Goal: Task Accomplishment & Management: Manage account settings

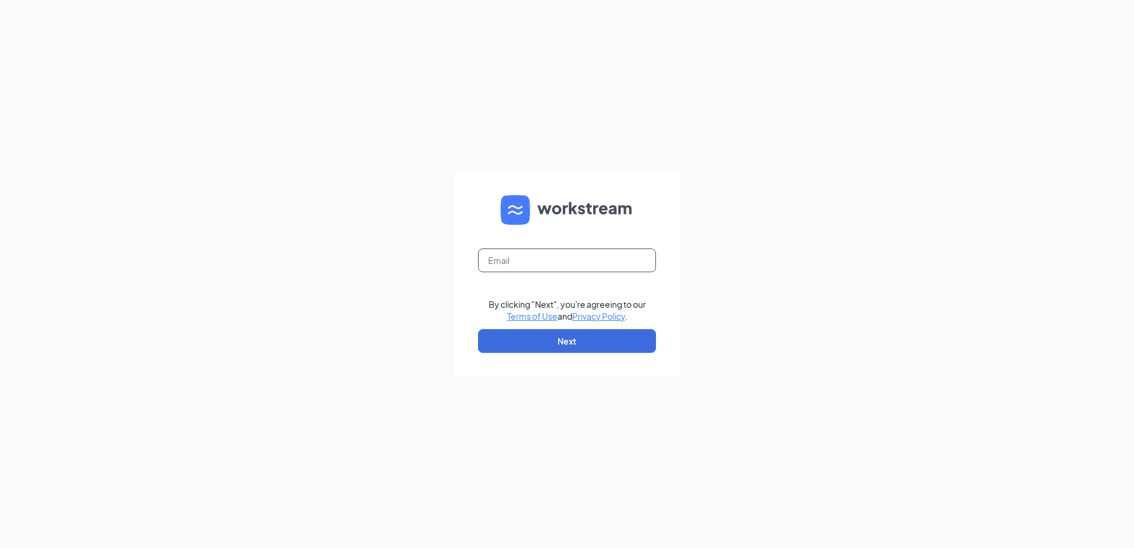
click at [524, 263] on input "text" at bounding box center [567, 260] width 178 height 24
type input "parkparkdooley@gmail.com"
drag, startPoint x: 610, startPoint y: 259, endPoint x: 450, endPoint y: 273, distance: 160.8
click at [450, 273] on div "parkparkdooley@gmail.com By clicking "Next", you're agreeing to our Terms of Us…" at bounding box center [567, 274] width 1134 height 548
click at [504, 251] on input "text" at bounding box center [567, 260] width 178 height 24
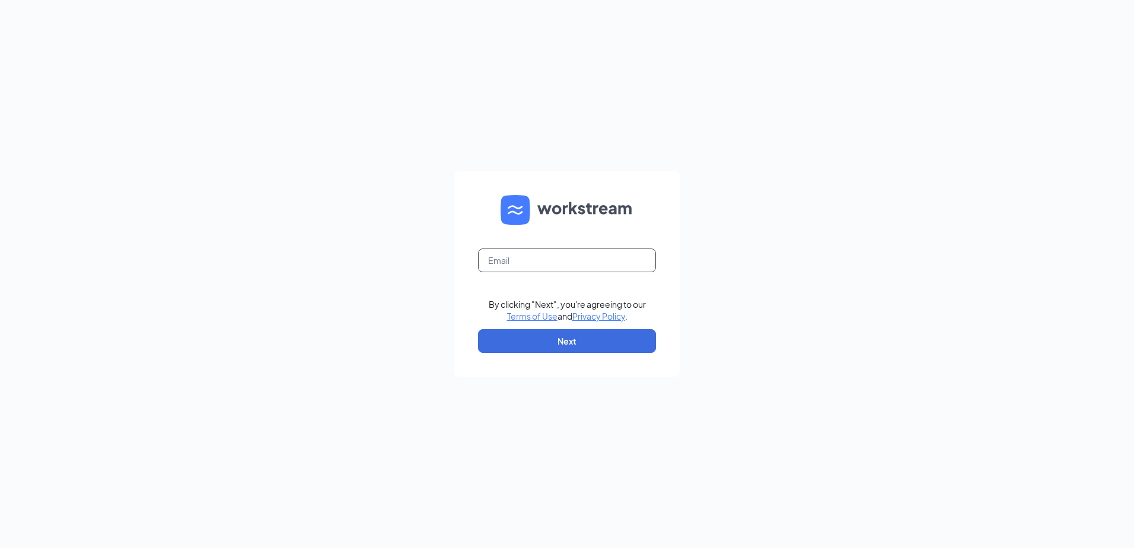
type input "maritza@jorgeswaco.com"
click at [537, 336] on button "Next" at bounding box center [567, 341] width 178 height 24
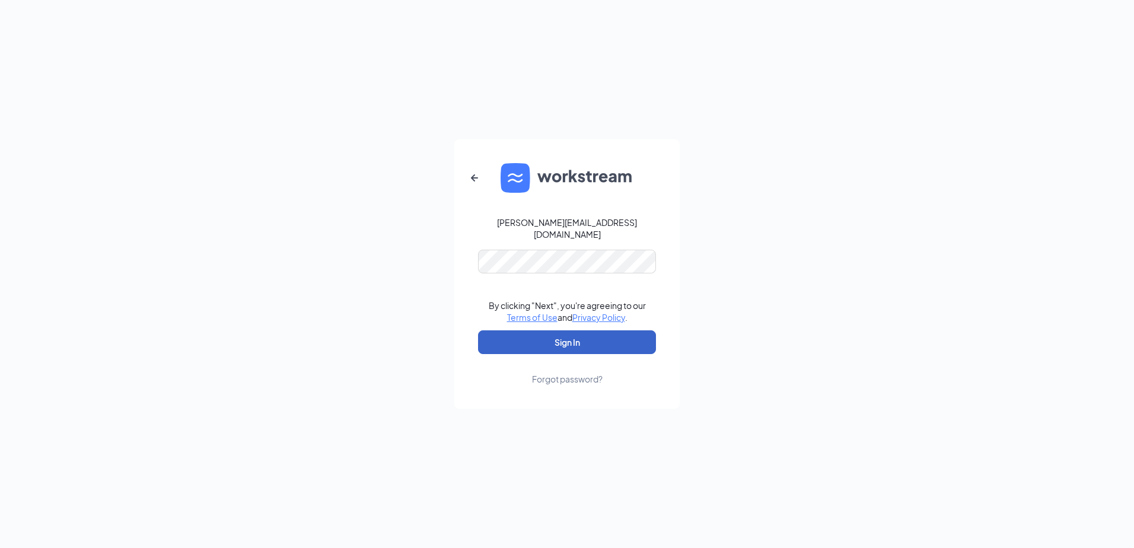
click at [546, 339] on button "Sign In" at bounding box center [567, 342] width 178 height 24
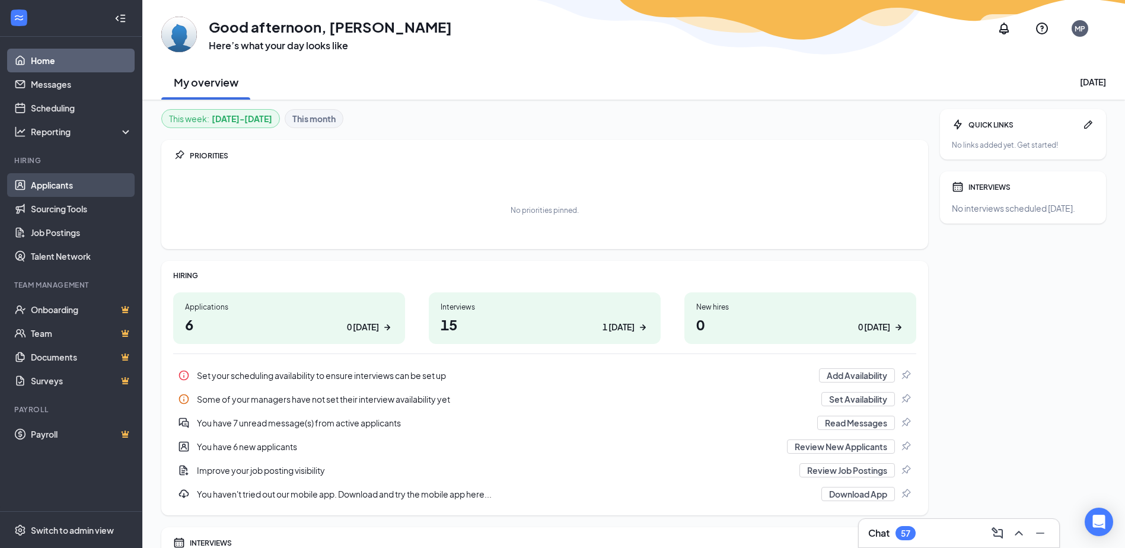
click at [52, 181] on link "Applicants" at bounding box center [81, 185] width 101 height 24
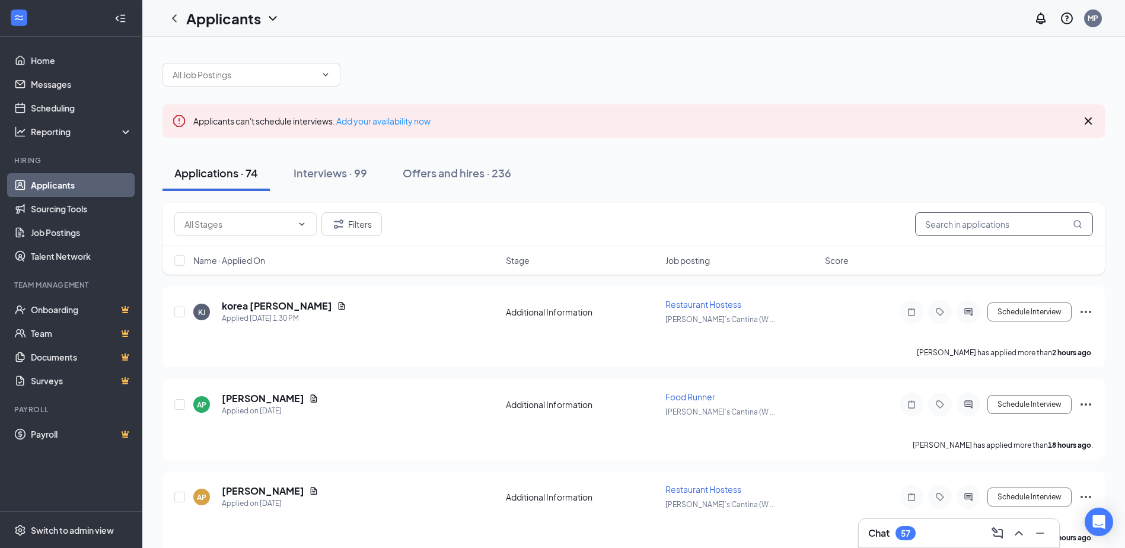
click at [957, 228] on input "text" at bounding box center [1004, 224] width 178 height 24
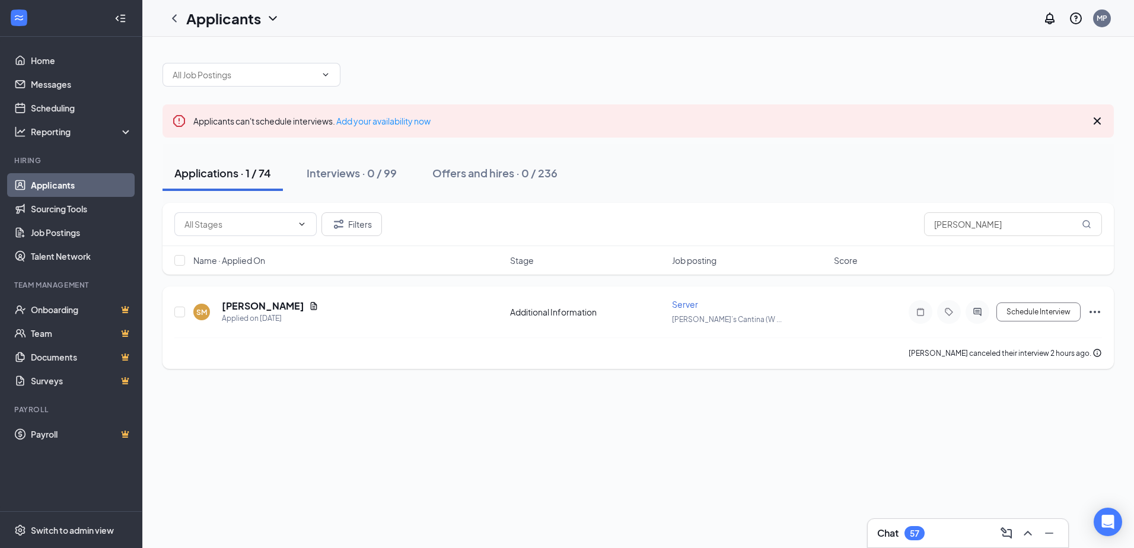
click at [1091, 311] on icon "Ellipses" at bounding box center [1094, 312] width 11 height 2
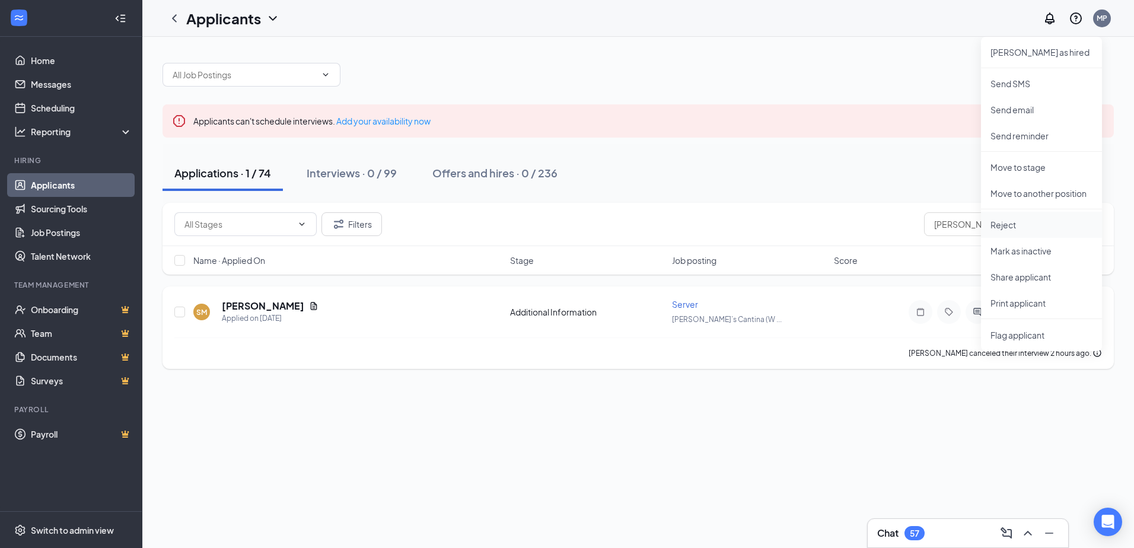
click at [1027, 232] on li "Reject" at bounding box center [1041, 225] width 121 height 26
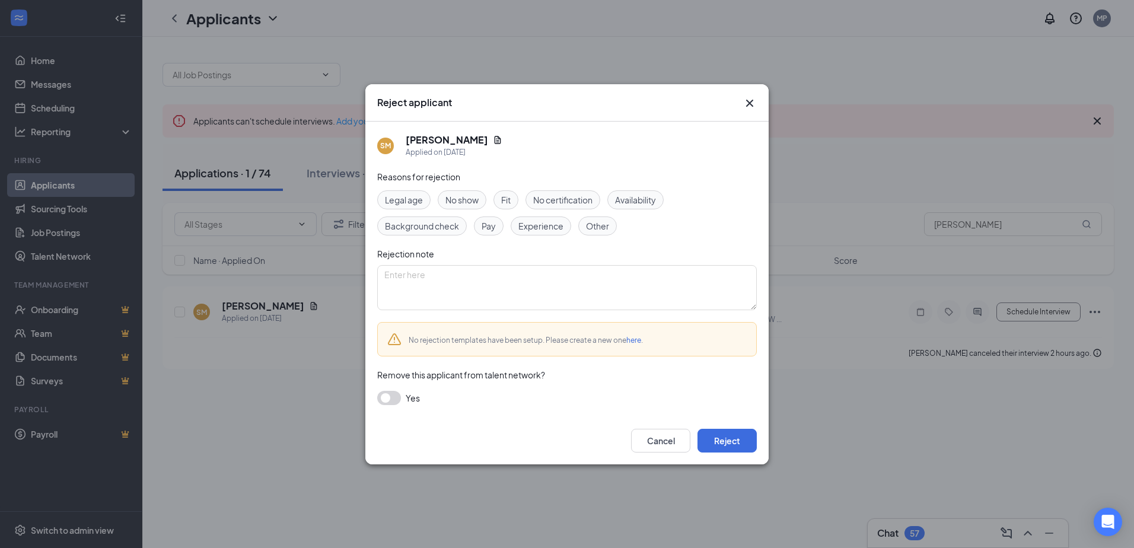
click at [452, 197] on span "No show" at bounding box center [461, 199] width 33 height 13
click at [391, 399] on button "button" at bounding box center [389, 398] width 24 height 14
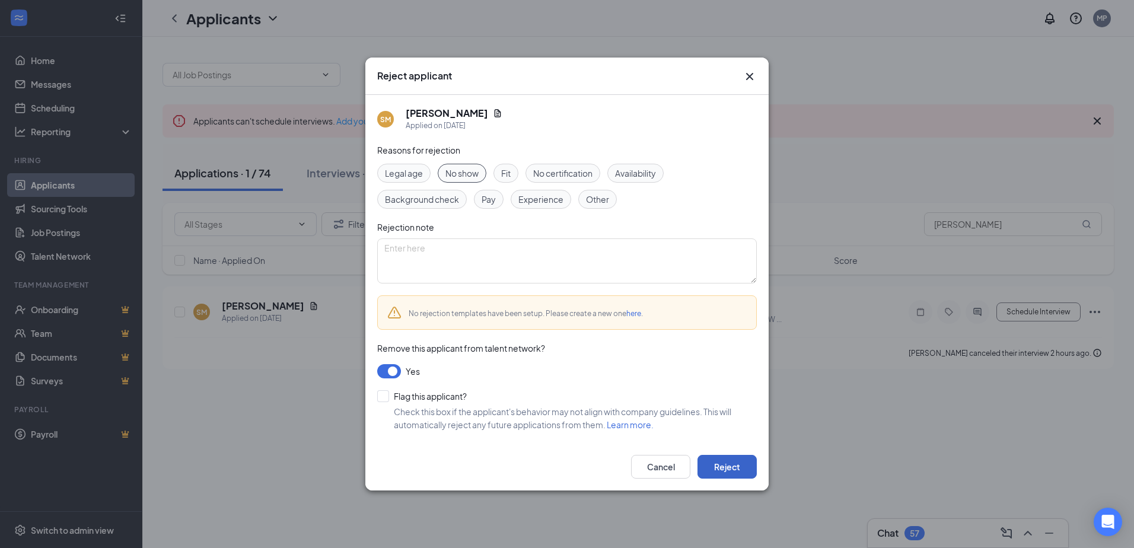
click at [731, 472] on button "Reject" at bounding box center [726, 467] width 59 height 24
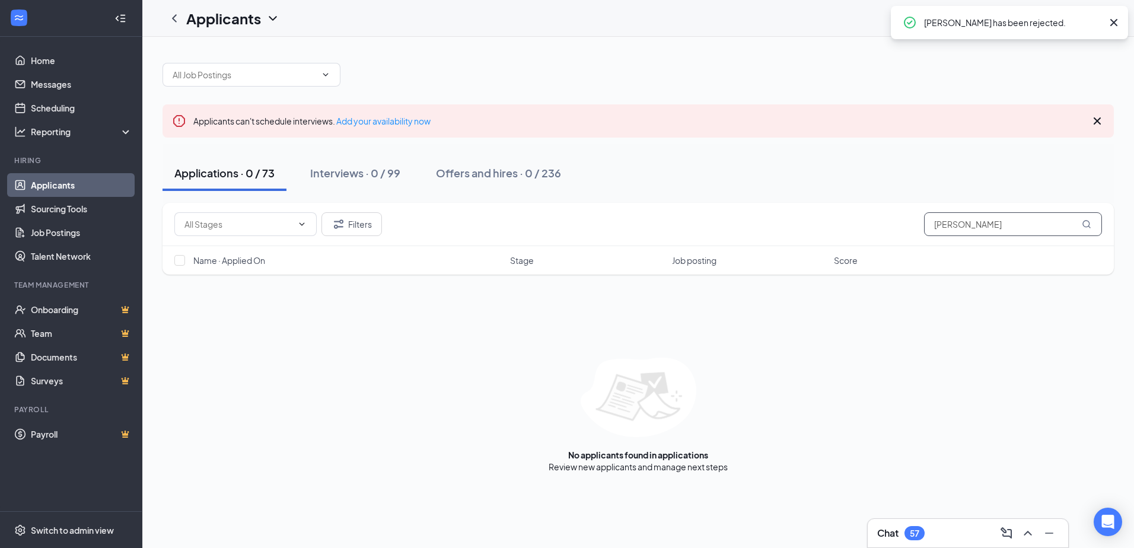
click at [971, 225] on input "[PERSON_NAME]" at bounding box center [1013, 224] width 178 height 24
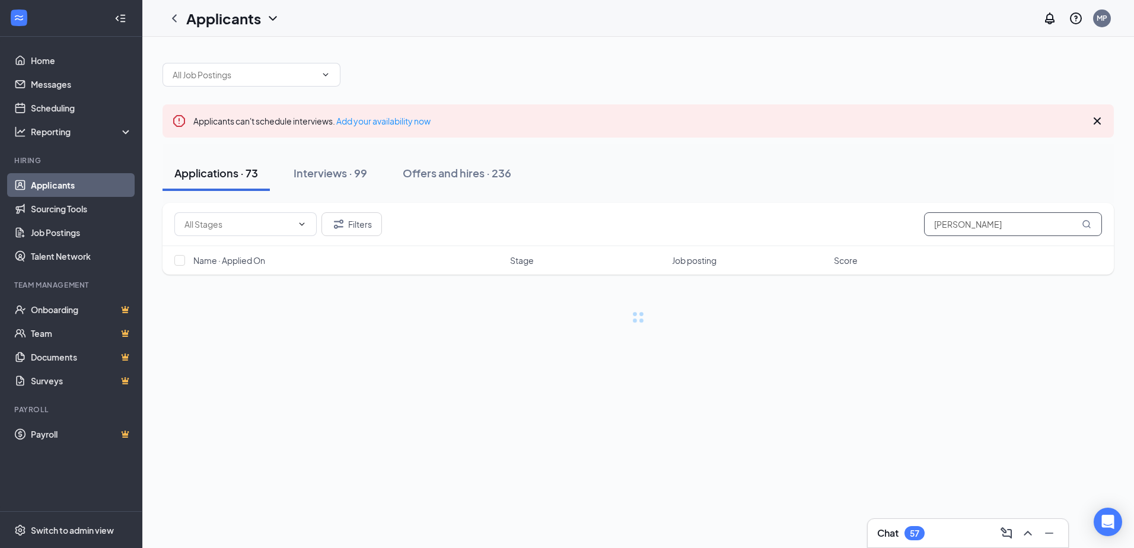
type input "[PERSON_NAME]"
click at [818, 227] on div "Filters [PERSON_NAME]" at bounding box center [637, 224] width 927 height 24
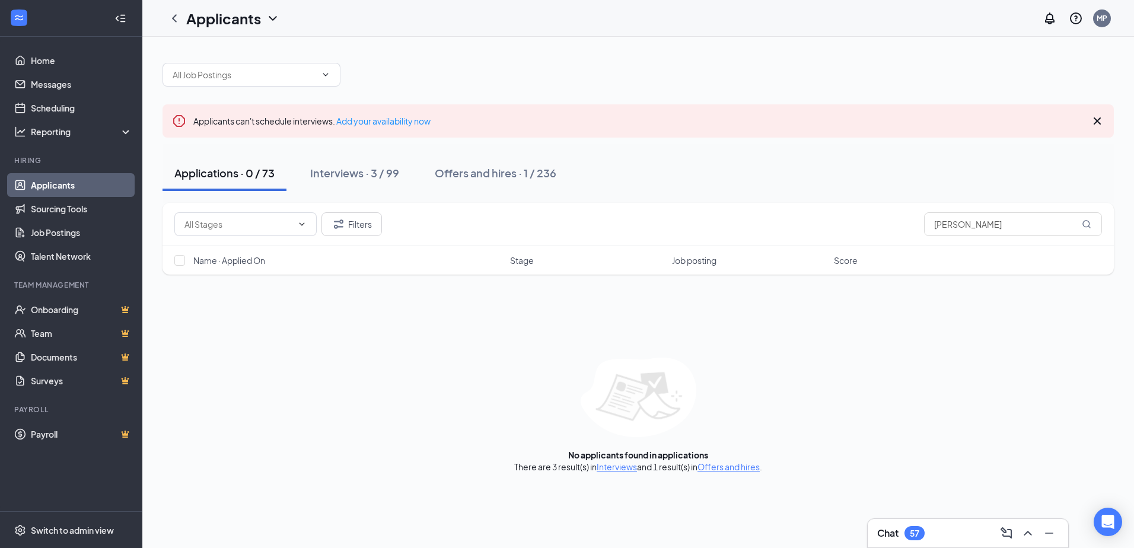
click at [384, 174] on div "Interviews · 3 / 99" at bounding box center [354, 172] width 89 height 15
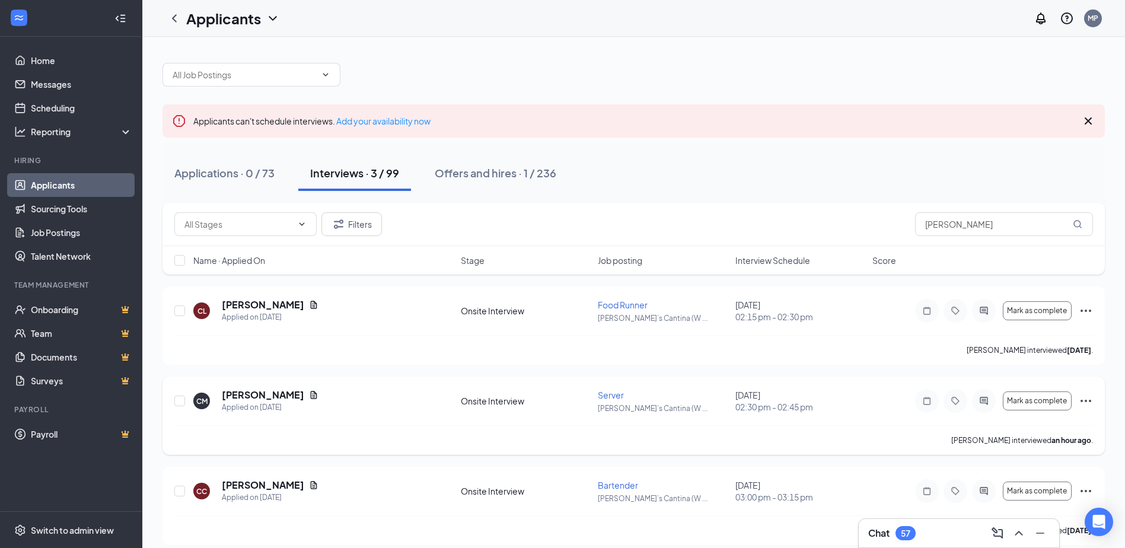
click at [1092, 396] on icon "Ellipses" at bounding box center [1086, 401] width 14 height 14
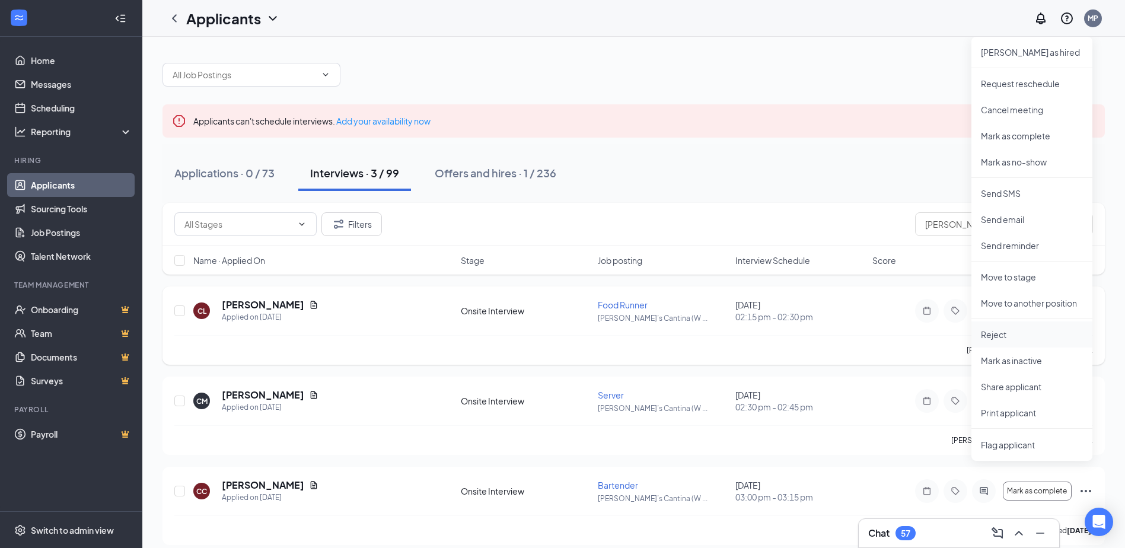
click at [1020, 333] on p "Reject" at bounding box center [1032, 335] width 102 height 12
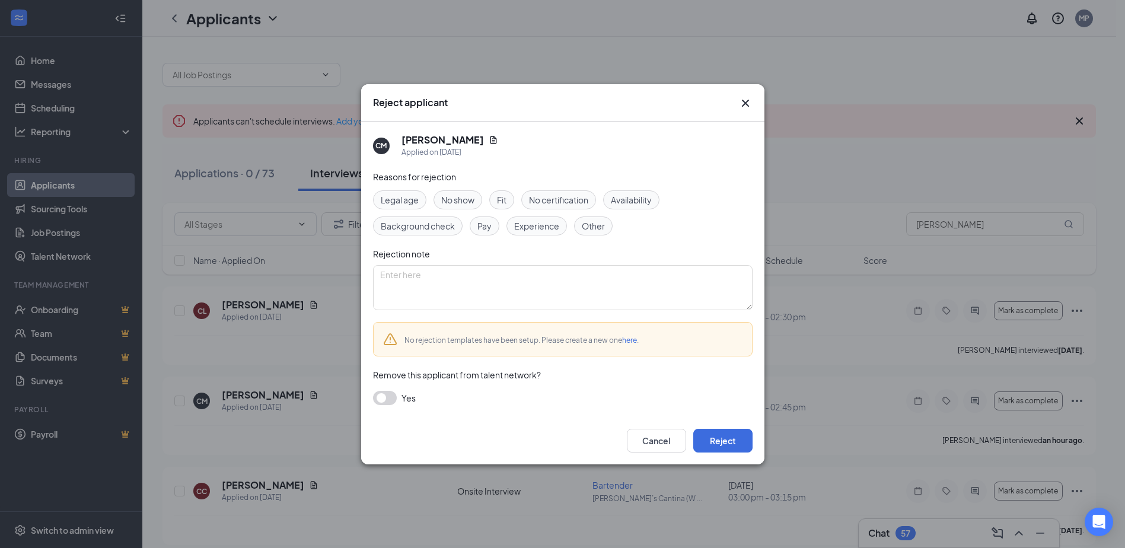
click at [458, 203] on span "No show" at bounding box center [457, 199] width 33 height 13
click at [382, 393] on button "button" at bounding box center [385, 398] width 24 height 14
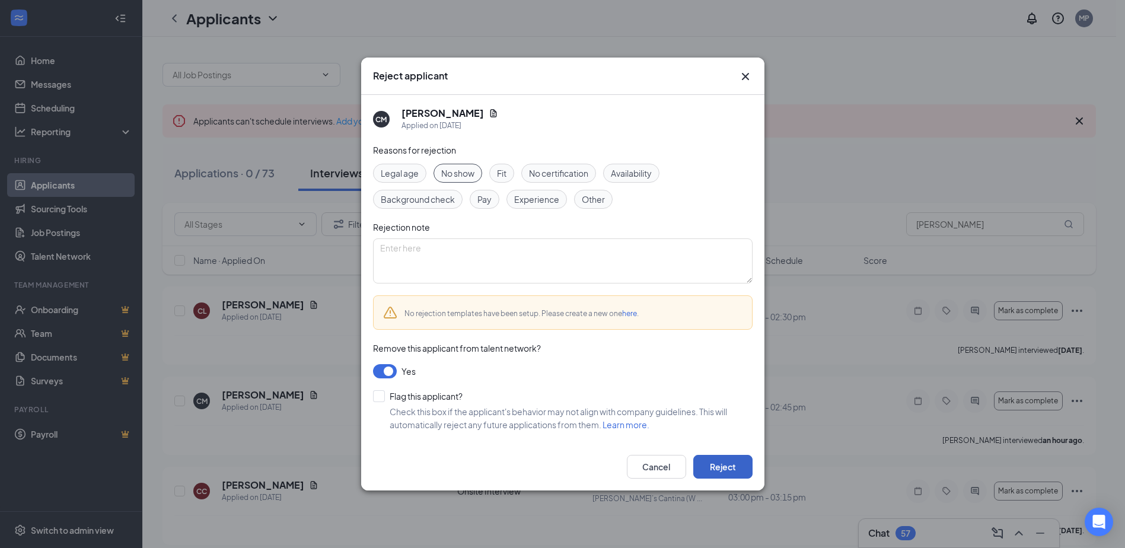
click at [711, 464] on button "Reject" at bounding box center [722, 467] width 59 height 24
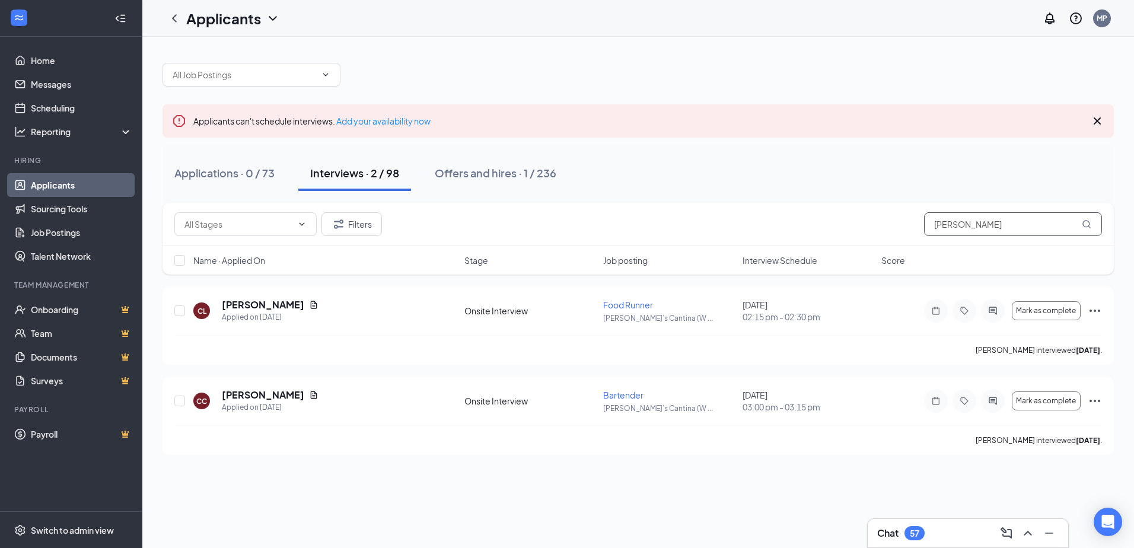
drag, startPoint x: 971, startPoint y: 225, endPoint x: 909, endPoint y: 230, distance: 62.5
click at [909, 230] on div "Filters [PERSON_NAME]" at bounding box center [637, 224] width 927 height 24
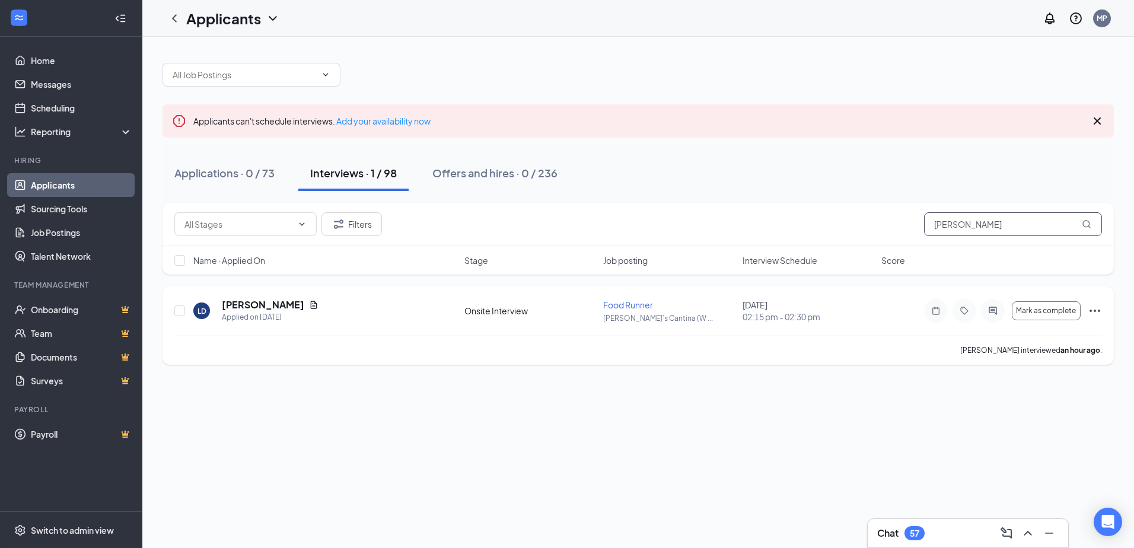
type input "[PERSON_NAME]"
click at [1095, 311] on icon "Ellipses" at bounding box center [1094, 311] width 11 height 2
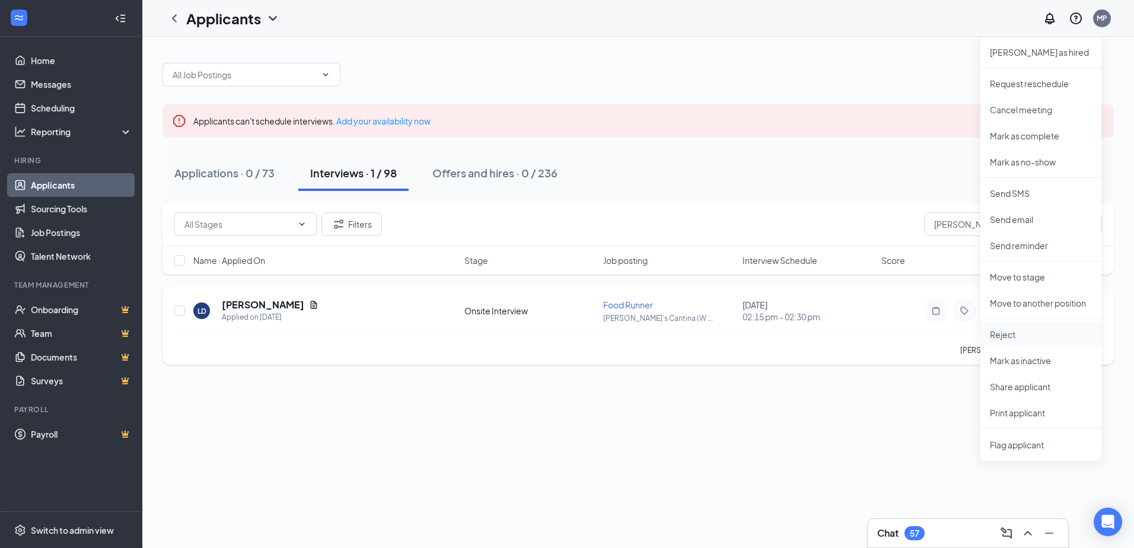
click at [1015, 333] on p "Reject" at bounding box center [1041, 335] width 102 height 12
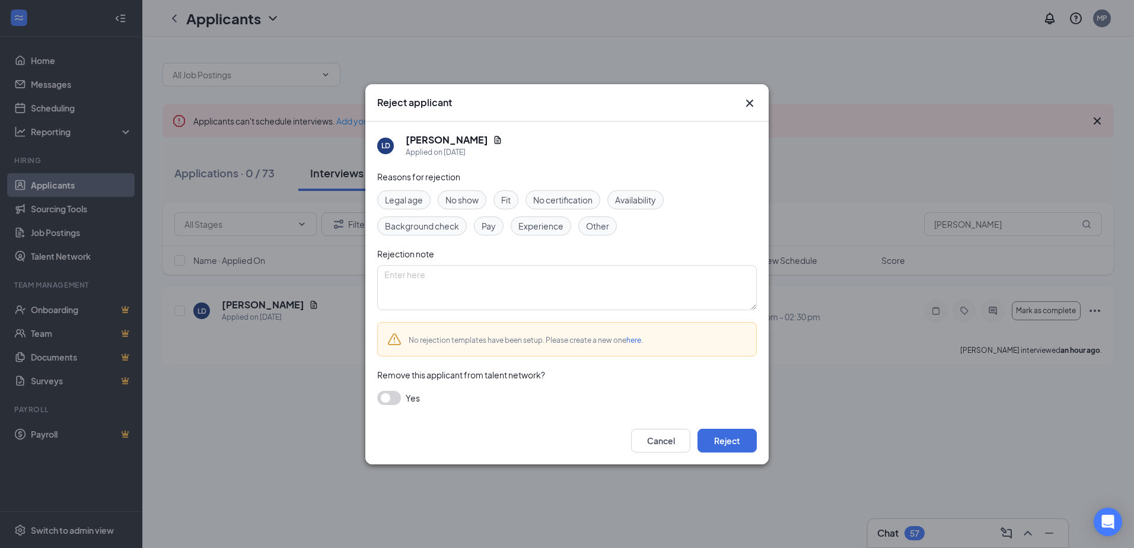
click at [451, 202] on span "No show" at bounding box center [461, 199] width 33 height 13
click at [390, 400] on button "button" at bounding box center [389, 398] width 24 height 14
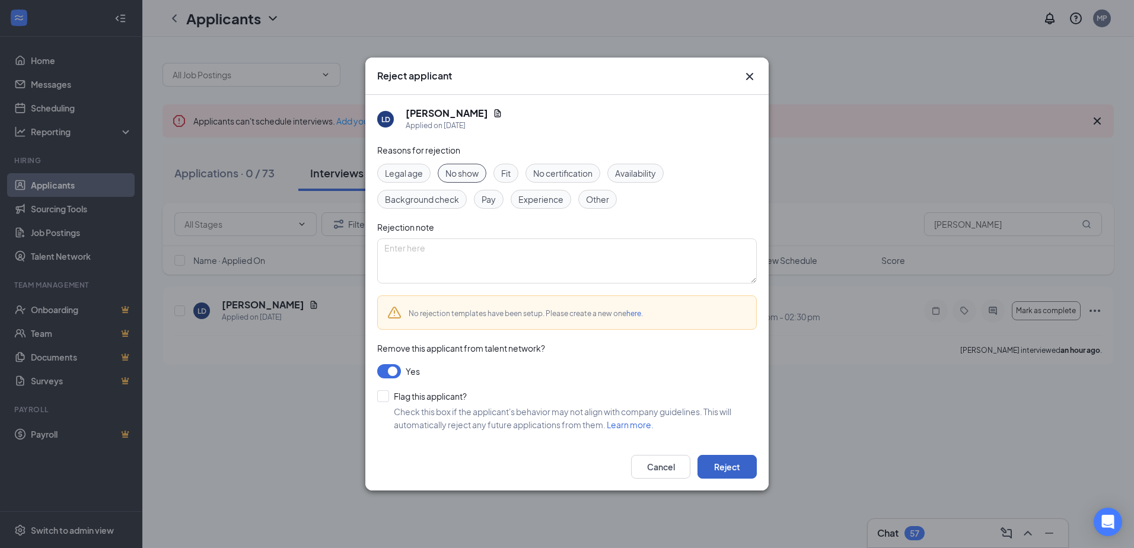
click at [737, 463] on button "Reject" at bounding box center [726, 467] width 59 height 24
